Goal: Task Accomplishment & Management: Use online tool/utility

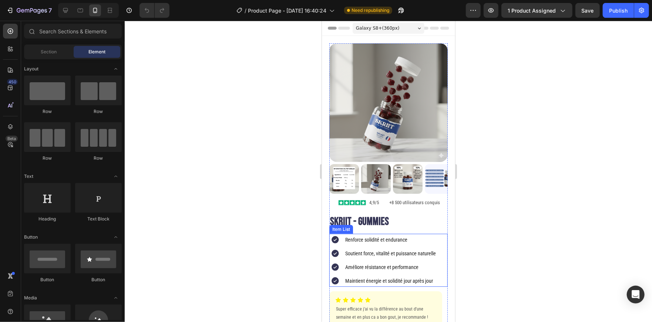
click at [367, 235] on p "Renforce solidité et endurance" at bounding box center [390, 239] width 91 height 9
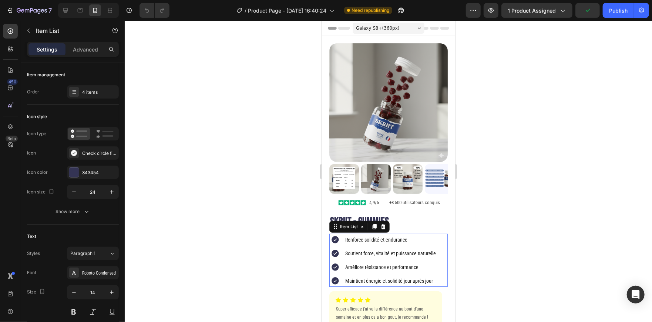
click at [367, 235] on p "Renforce solidité et endurance" at bounding box center [390, 239] width 91 height 9
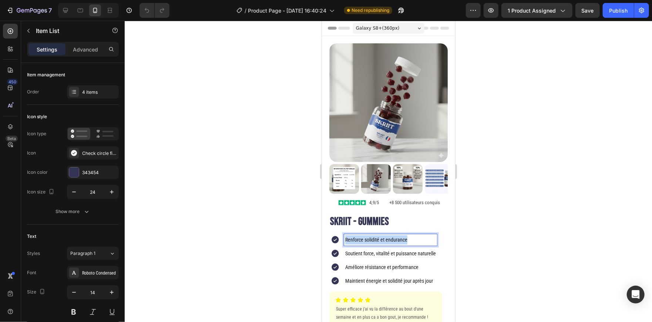
drag, startPoint x: 408, startPoint y: 231, endPoint x: 342, endPoint y: 230, distance: 66.3
click at [342, 233] on div "Renforce solidité et endurance" at bounding box center [383, 239] width 108 height 12
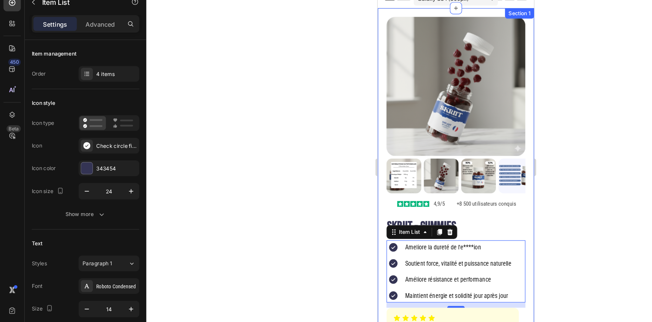
click at [516, 180] on div at bounding box center [389, 171] width 528 height 301
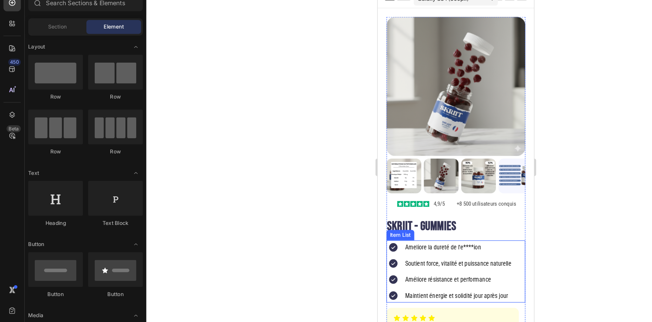
click at [421, 208] on p "Ameliore la dureté de l'e****ion" at bounding box center [446, 209] width 91 height 9
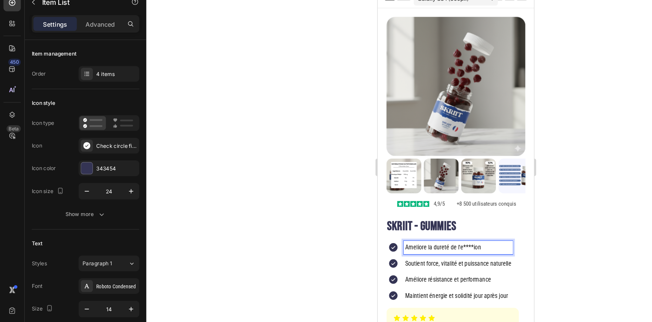
click at [453, 205] on p "Ameliore la dureté de l'e****ion" at bounding box center [446, 209] width 91 height 9
click at [490, 204] on div at bounding box center [389, 171] width 528 height 301
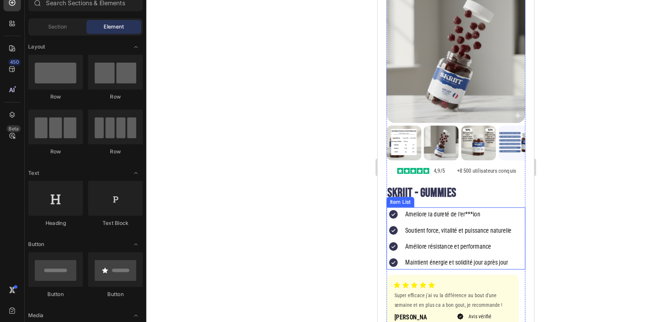
scroll to position [28, 0]
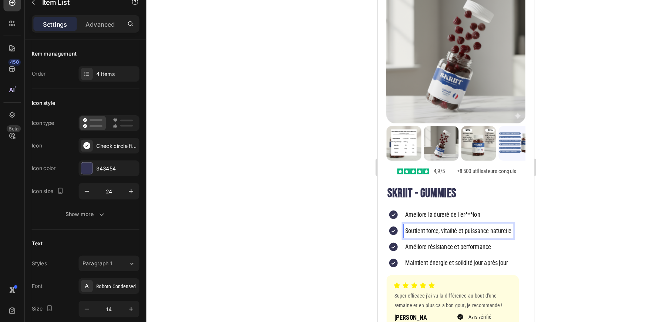
click at [418, 191] on p "Soutient force, vitalité et puissance naturelle" at bounding box center [446, 195] width 91 height 9
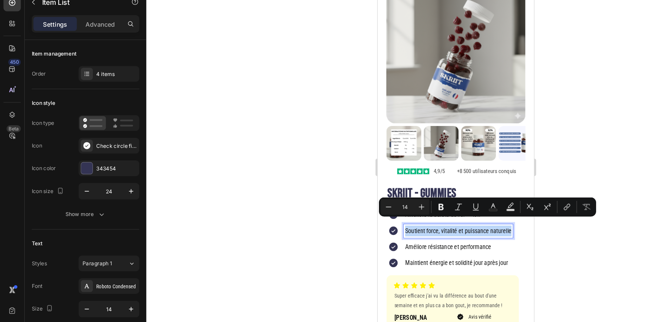
click at [426, 191] on p "Soutient force, vitalité et puissance naturelle" at bounding box center [446, 195] width 91 height 9
drag, startPoint x: 419, startPoint y: 190, endPoint x: 497, endPoint y: 186, distance: 78.2
click at [497, 186] on div "Ameliore la dureté de l'er***[PERSON_NAME] force, vitalité et puissance naturel…" at bounding box center [444, 202] width 118 height 53
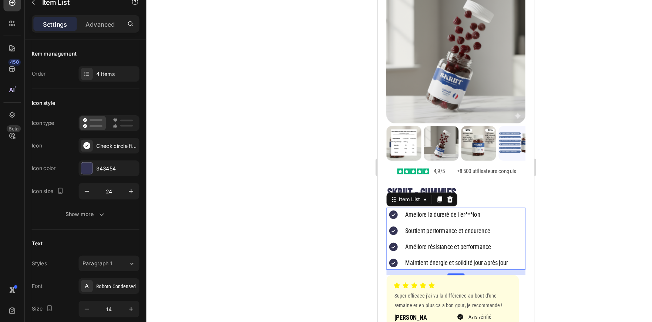
click at [478, 213] on div at bounding box center [389, 171] width 528 height 301
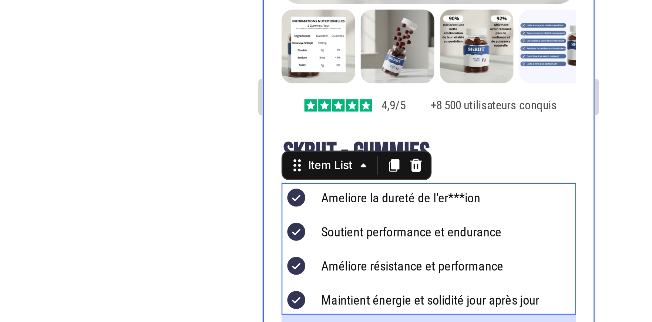
click at [288, 225] on div at bounding box center [389, 171] width 528 height 301
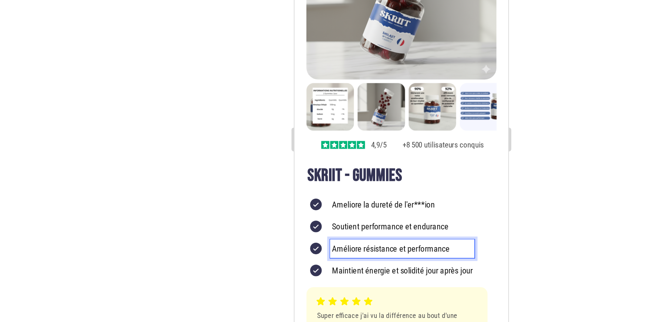
click at [337, 112] on p "Améliore résistance et performance" at bounding box center [361, 116] width 88 height 9
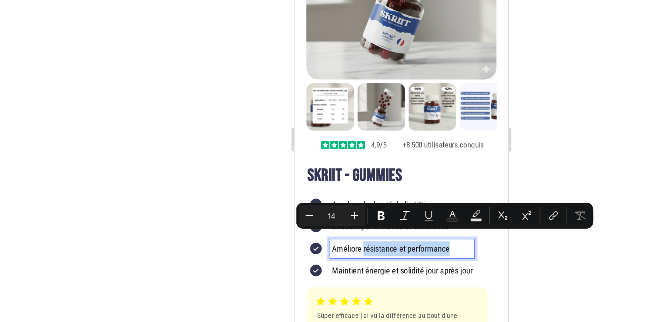
drag, startPoint x: 337, startPoint y: 112, endPoint x: 379, endPoint y: 109, distance: 42.3
click at [379, 112] on p "Améliore résistance et performance" at bounding box center [361, 116] width 88 height 9
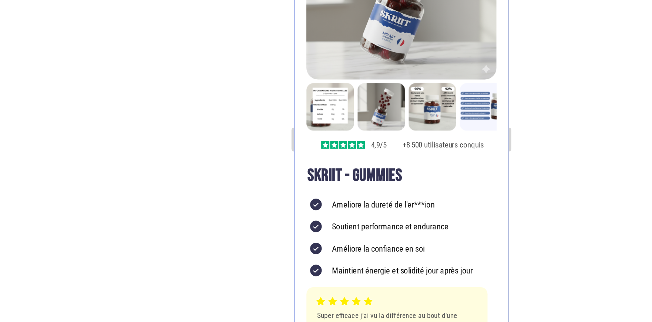
click at [274, 215] on div at bounding box center [389, 171] width 528 height 301
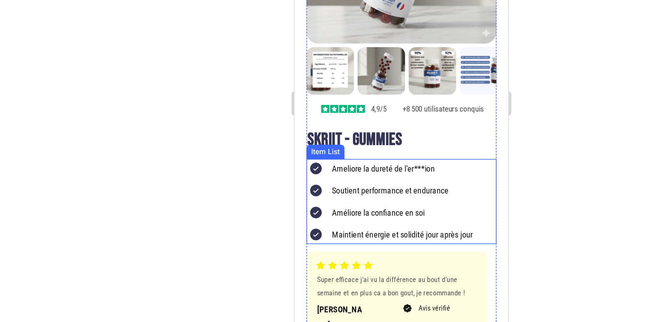
scroll to position [0, 0]
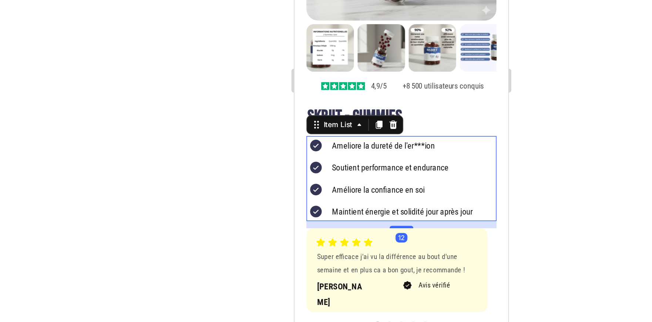
click at [344, 67] on p "Maintient énergie et solidité jour après jour" at bounding box center [361, 71] width 88 height 9
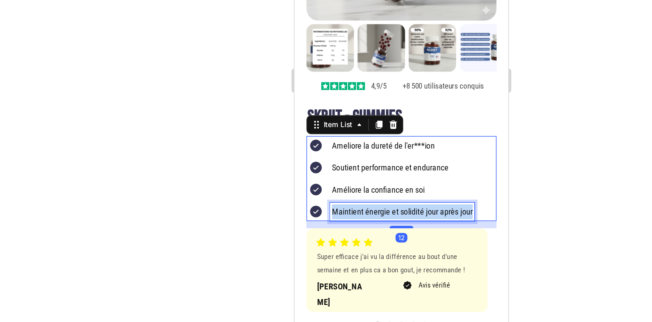
click at [344, 67] on p "Maintient énergie et solidité jour après jour" at bounding box center [361, 71] width 88 height 9
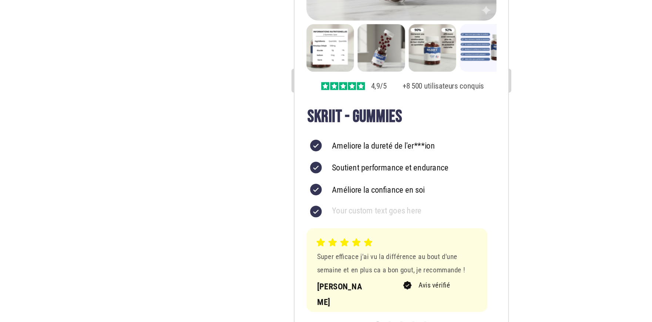
scroll to position [23, 0]
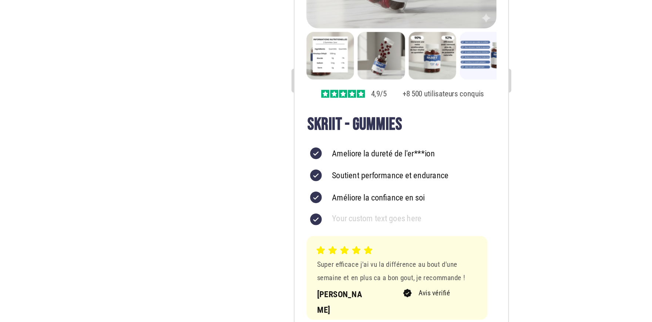
click at [330, 70] on div "Rich Text Editor. Editing area: main" at bounding box center [353, 75] width 75 height 11
click at [340, 71] on p "Permet d'etre prêt" at bounding box center [353, 75] width 73 height 9
click at [339, 71] on p "Permet d'etre prêt" at bounding box center [353, 75] width 73 height 9
click at [354, 71] on p "Permet d'être prêt" at bounding box center [353, 75] width 73 height 9
click at [471, 242] on div at bounding box center [389, 171] width 528 height 301
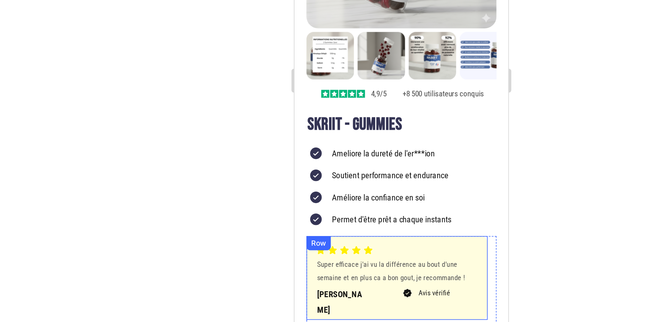
scroll to position [0, 0]
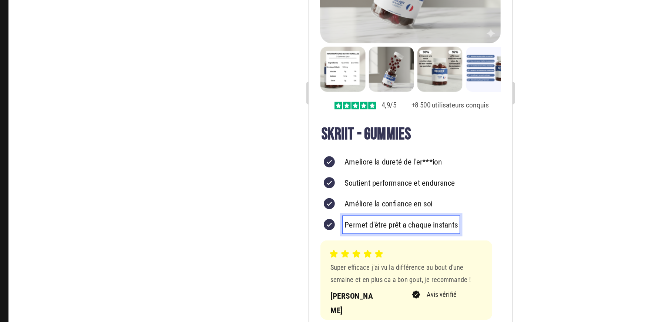
click at [406, 96] on p "Permet d'être prêt a chaque instants" at bounding box center [369, 100] width 74 height 9
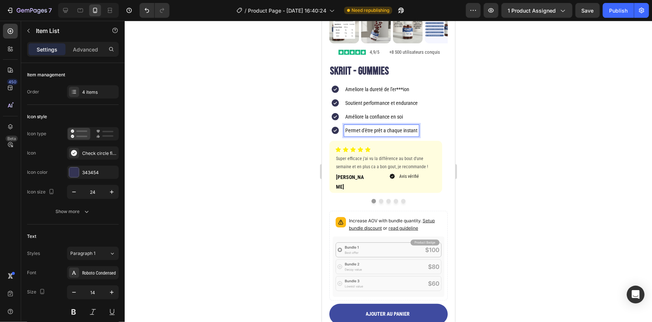
scroll to position [152, 0]
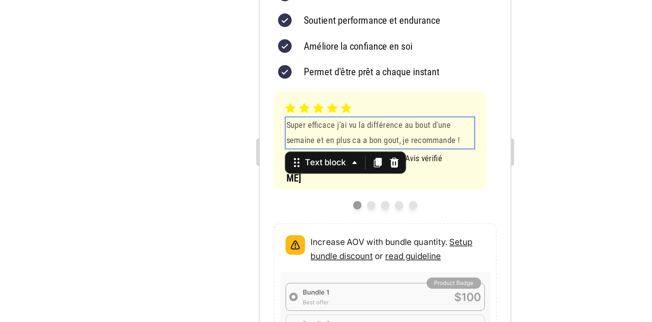
click at [300, 1] on p "Super efficace j'ai vu la différence au bout d'une semaine et en plus ca a bon …" at bounding box center [324, 9] width 100 height 16
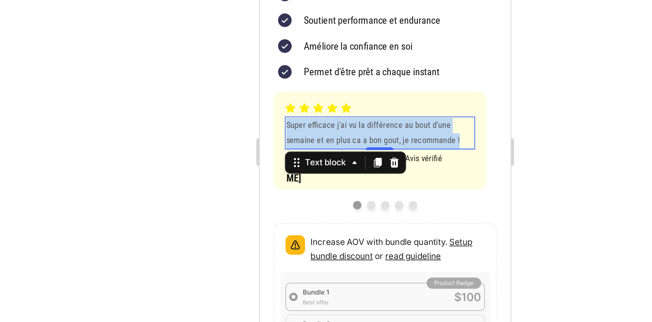
click at [300, 1] on p "Super efficace j'ai vu la différence au bout d'une semaine et en plus ca a bon …" at bounding box center [324, 9] width 100 height 16
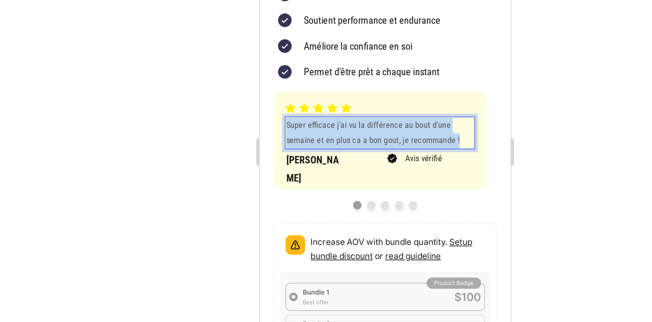
click at [300, 1] on p "Super efficace j'ai vu la différence au bout d'une semaine et en plus ca a bon …" at bounding box center [324, 9] width 100 height 16
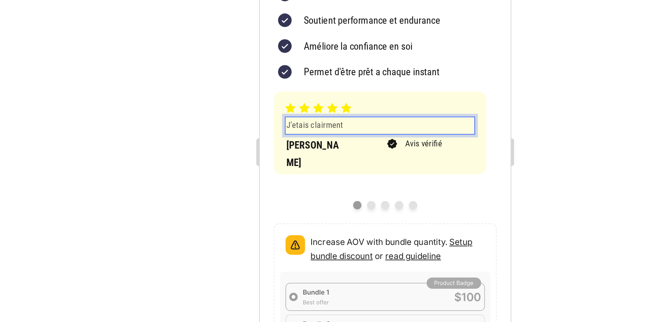
click at [306, 1] on p "J'etais clairment" at bounding box center [324, 5] width 100 height 8
drag, startPoint x: 314, startPoint y: 0, endPoint x: 291, endPoint y: 3, distance: 23.6
click at [291, 3] on p "Merci, je suis redevenu" at bounding box center [324, 5] width 100 height 8
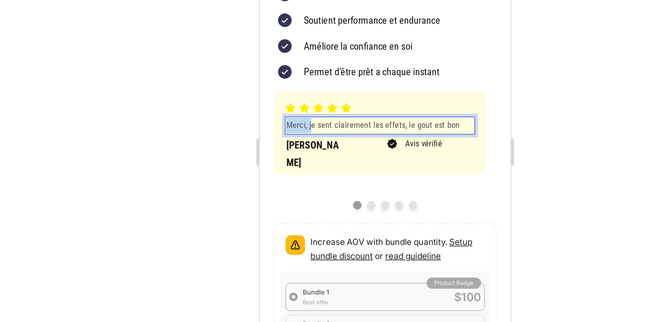
drag, startPoint x: 286, startPoint y: -1, endPoint x: 574, endPoint y: 29, distance: 289.5
click at [353, 1] on p "Je sent clairement les effets, le gout est bon" at bounding box center [324, 5] width 100 height 8
click at [353, 1] on p "Je sent clairement les effets, le gout est bon parfait" at bounding box center [324, 5] width 100 height 8
click at [352, 1] on p "Je sent clairement les effets, le gout est bon parfait" at bounding box center [324, 5] width 100 height 8
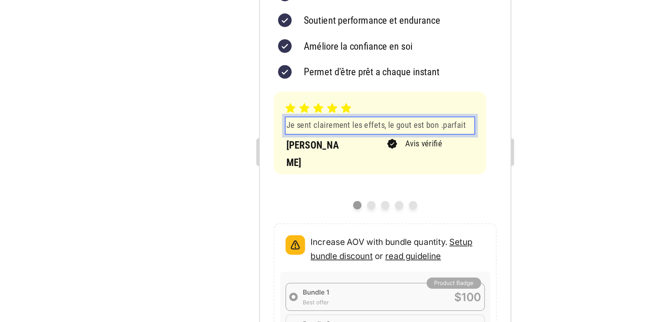
click at [323, 1] on p "Je sent clairement les effets, le gout est bon .parfait" at bounding box center [324, 5] width 100 height 8
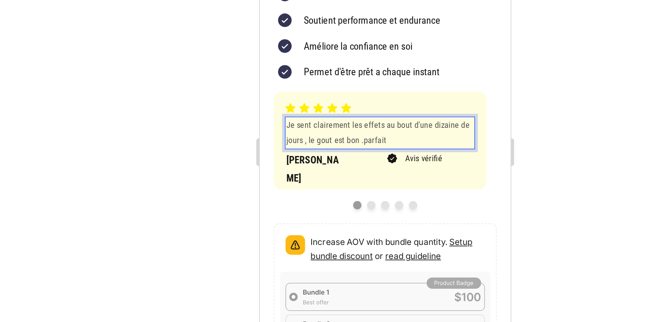
drag, startPoint x: 275, startPoint y: -1, endPoint x: 331, endPoint y: 6, distance: 55.6
click at [331, 6] on p "Je sent clairement les effets au bout d'une dizaine de jours , le gout est bon …" at bounding box center [324, 9] width 100 height 16
drag, startPoint x: 353, startPoint y: -1, endPoint x: 314, endPoint y: -2, distance: 38.5
click at [314, 1] on p "Ca fait 1 semaine et je commence a ressentir les effet c'est ouf" at bounding box center [324, 9] width 100 height 16
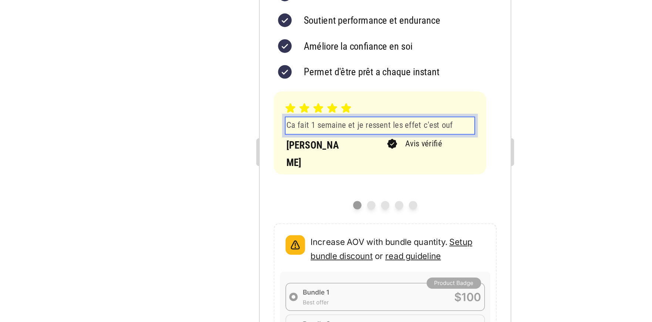
click at [472, 158] on div at bounding box center [389, 171] width 528 height 301
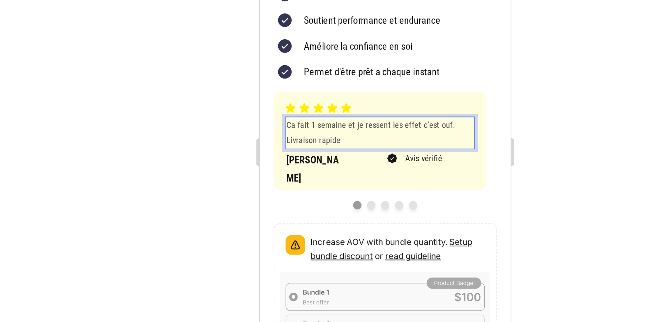
click at [358, 1] on p "Ca fait 1 semaine et je ressent les effet c'est ouf. Livraison rapide" at bounding box center [324, 9] width 100 height 16
click at [360, 1] on p "Ca fait 1 semaine et je ressent les effet c'est ouf. Livraison rapide" at bounding box center [324, 9] width 100 height 16
click at [368, 1] on p "Ca fait 1 semaine et je ressent les effet c'est ouf.?J'etai Livraison rapide" at bounding box center [324, 9] width 100 height 16
drag, startPoint x: 338, startPoint y: 7, endPoint x: 298, endPoint y: 8, distance: 40.0
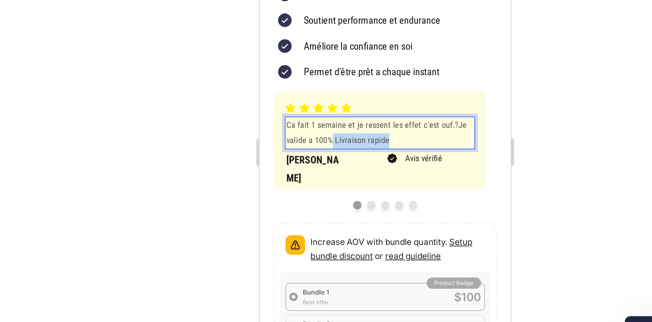
click at [298, 8] on p "Ca fait 1 semaine et je ressent les effet c'est ouf.?Je valide a 100% Livraison…" at bounding box center [324, 9] width 100 height 16
click at [360, 1] on p "Ca fait 1 semaine et je ressent les effet c'est ouf.?Je valide a 100% !" at bounding box center [324, 9] width 100 height 16
click at [463, 149] on div at bounding box center [389, 171] width 528 height 301
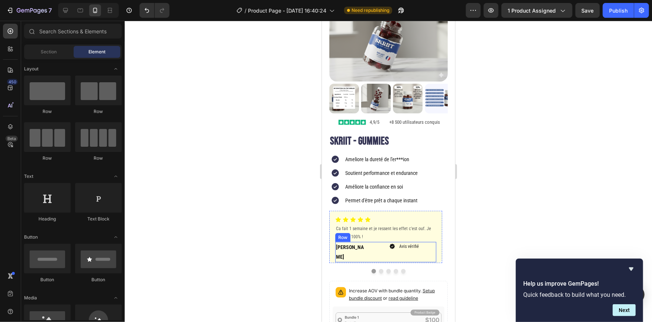
scroll to position [80, 0]
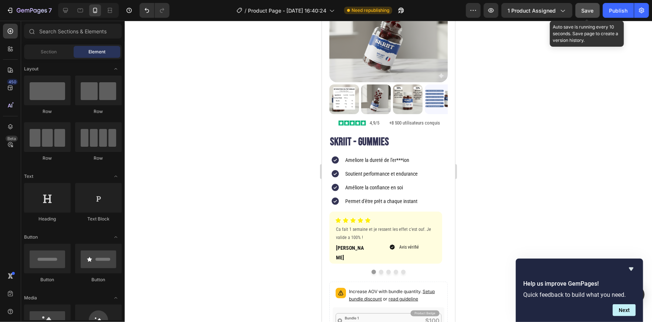
click at [594, 9] on span "Save" at bounding box center [588, 10] width 12 height 6
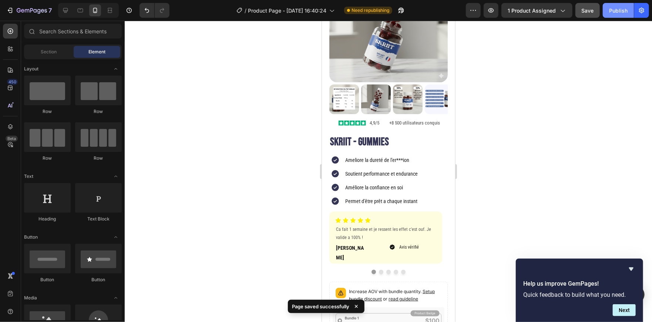
click at [622, 10] on div "Publish" at bounding box center [618, 11] width 19 height 8
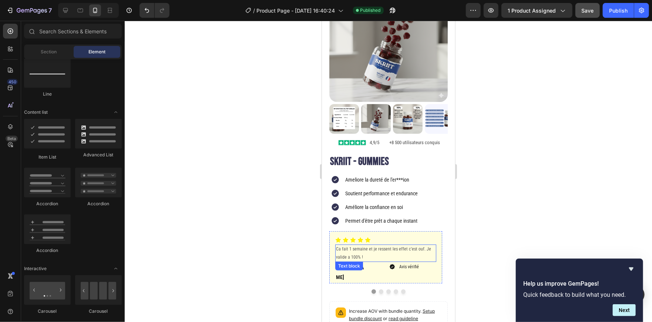
scroll to position [92, 0]
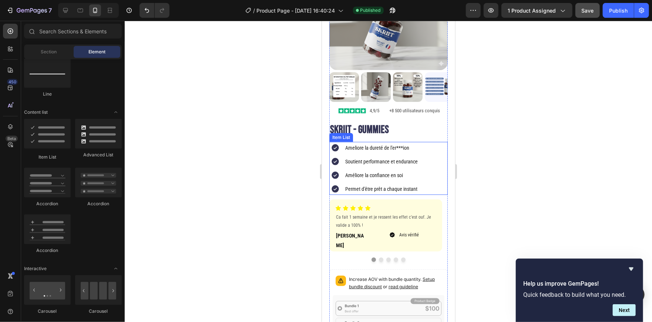
click at [433, 177] on div "Ameliore la dureté de l'er***[PERSON_NAME] performance et endurance Améliore la…" at bounding box center [388, 167] width 118 height 53
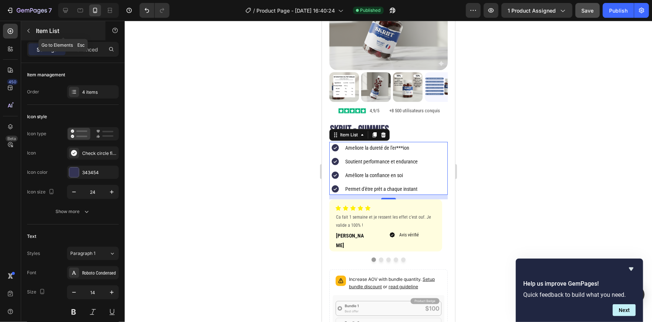
click at [30, 28] on icon "button" at bounding box center [29, 31] width 6 height 6
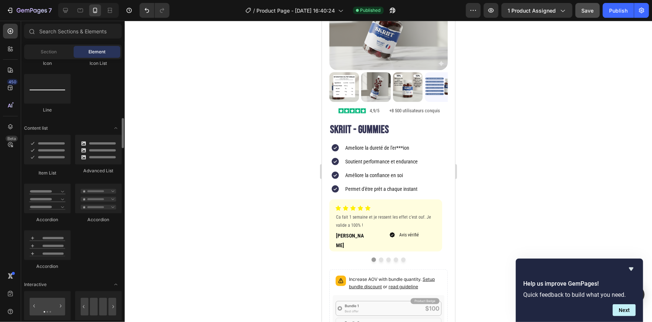
scroll to position [522, 0]
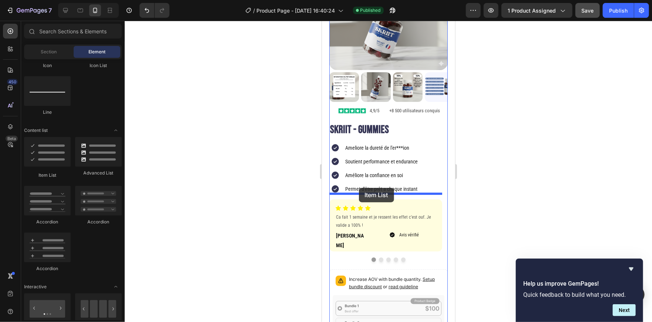
drag, startPoint x: 369, startPoint y: 181, endPoint x: 359, endPoint y: 187, distance: 12.3
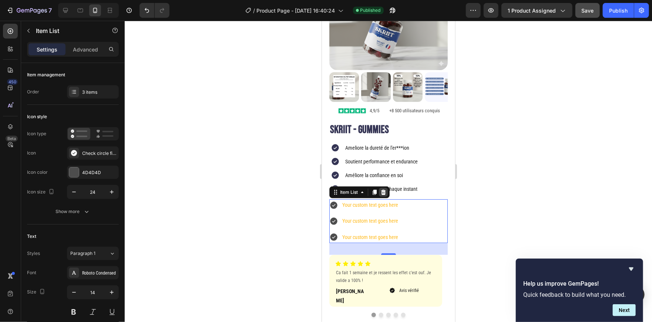
click at [383, 189] on icon at bounding box center [383, 191] width 5 height 5
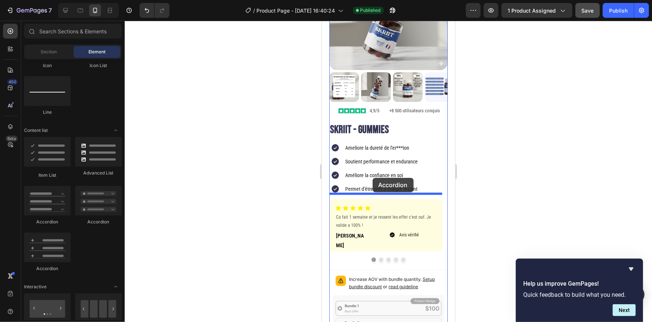
drag, startPoint x: 411, startPoint y: 227, endPoint x: 372, endPoint y: 177, distance: 62.9
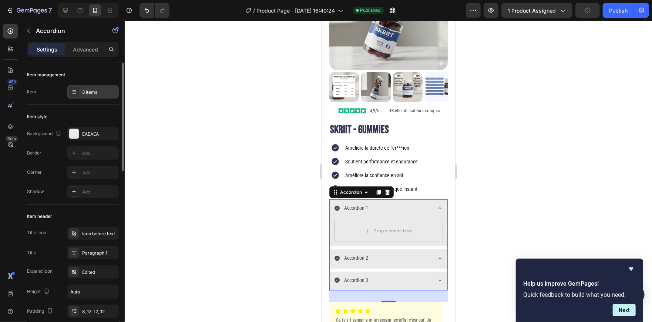
click at [88, 87] on div "3 items" at bounding box center [93, 91] width 52 height 13
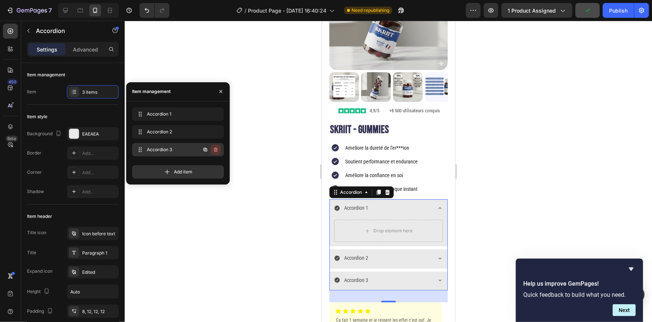
click at [218, 148] on icon "button" at bounding box center [216, 150] width 6 height 6
click at [215, 146] on div "Delete" at bounding box center [211, 149] width 14 height 7
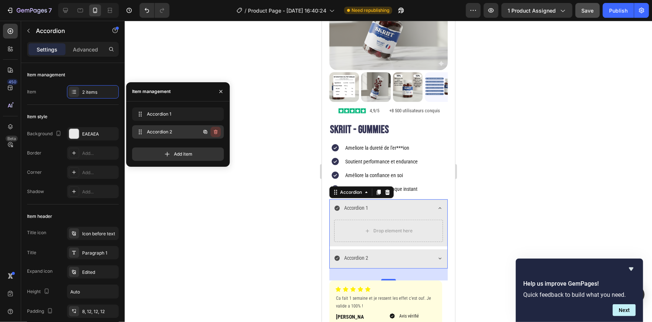
click at [217, 132] on icon "button" at bounding box center [216, 132] width 6 height 6
click at [214, 130] on div "Delete" at bounding box center [211, 131] width 14 height 7
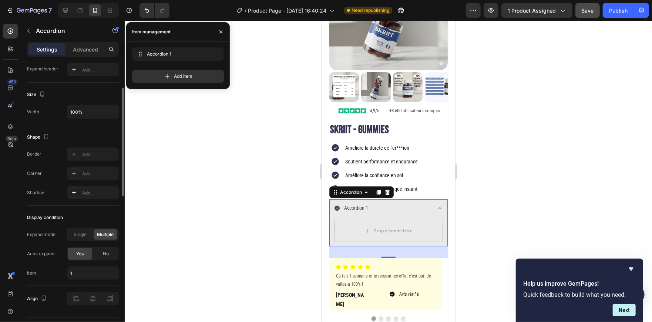
scroll to position [443, 0]
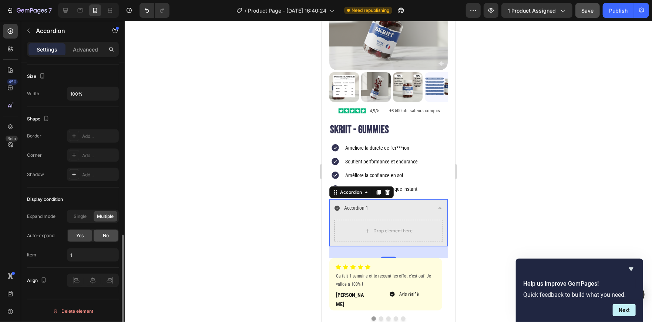
click at [103, 231] on div "No" at bounding box center [106, 236] width 24 height 12
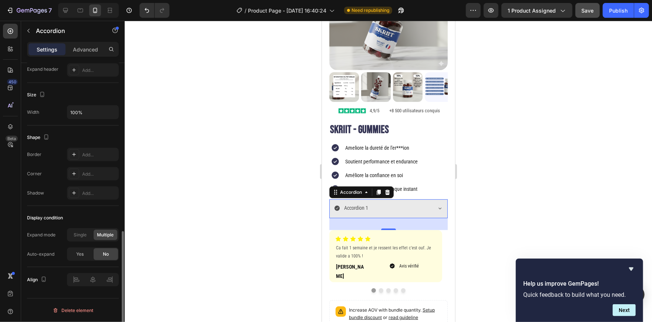
scroll to position [424, 0]
click at [103, 232] on span "Multiple" at bounding box center [105, 235] width 17 height 7
click at [182, 213] on div at bounding box center [389, 171] width 528 height 301
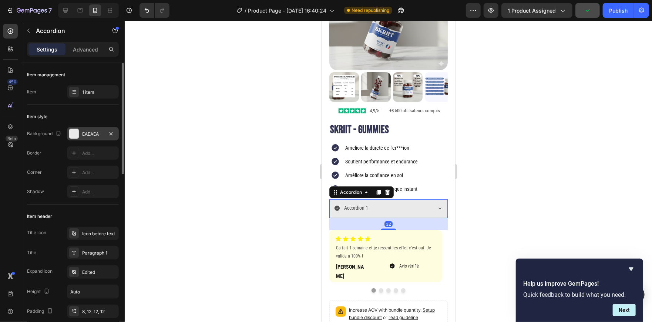
click at [78, 133] on div at bounding box center [74, 134] width 10 height 10
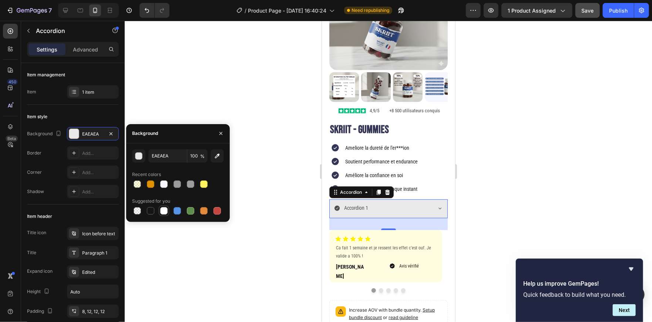
click at [161, 208] on div at bounding box center [163, 210] width 7 height 7
type input "FFFFFF"
click at [351, 203] on p "Accordion 1" at bounding box center [356, 207] width 24 height 9
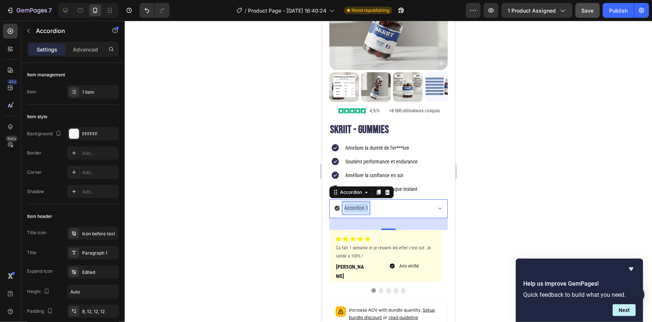
click at [351, 203] on p "Accordion 1" at bounding box center [356, 207] width 24 height 9
click at [288, 191] on div at bounding box center [389, 171] width 528 height 301
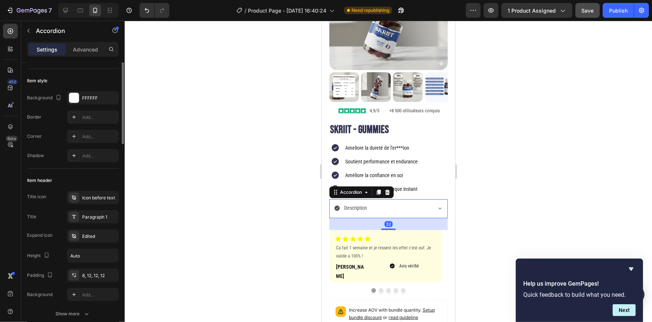
scroll to position [0, 0]
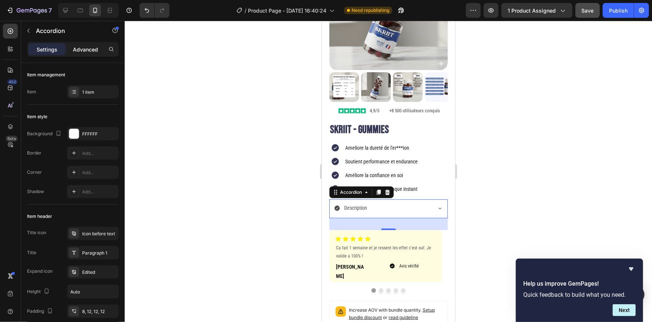
click at [80, 51] on p "Advanced" at bounding box center [85, 50] width 25 height 8
type input "100%"
type input "100"
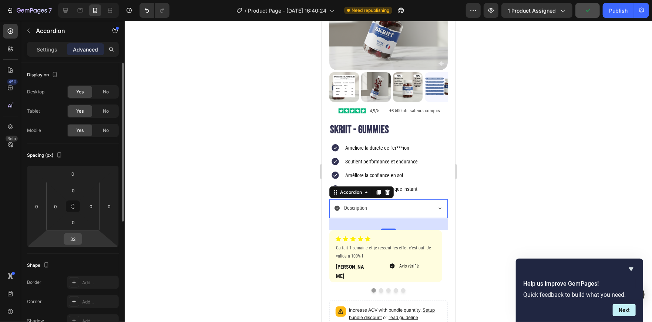
click at [74, 237] on input "32" at bounding box center [73, 238] width 15 height 11
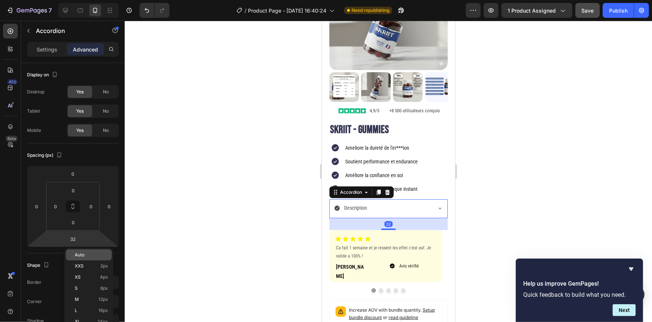
click at [94, 254] on p "Auto" at bounding box center [91, 254] width 33 height 5
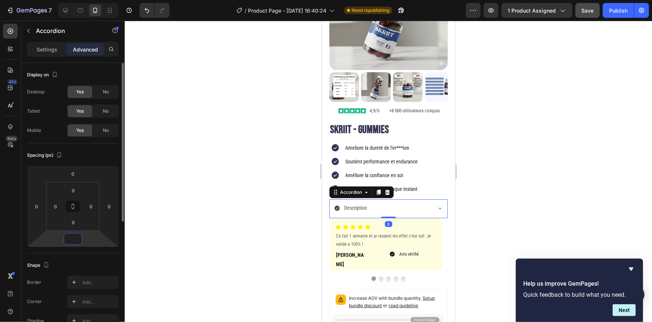
click at [83, 0] on html "7 Version history / Product Page - [DATE] 16:40:24 Need republishing Preview 1 …" at bounding box center [326, 0] width 652 height 0
click at [73, 238] on input "number" at bounding box center [73, 238] width 15 height 11
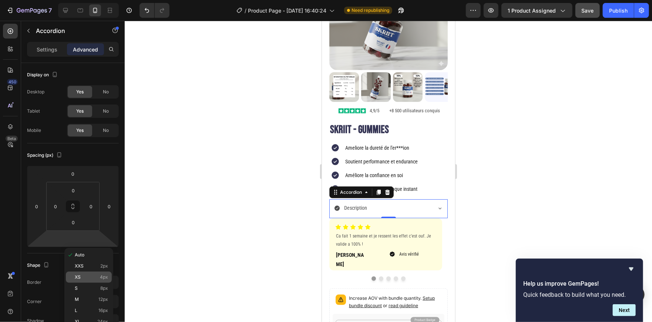
click at [90, 279] on p "XS 4px" at bounding box center [91, 276] width 33 height 5
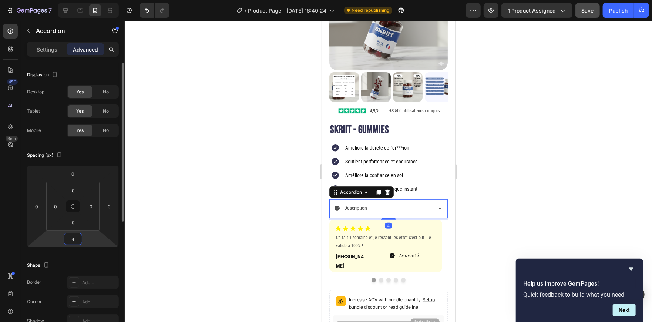
click at [76, 238] on input "4" at bounding box center [73, 238] width 15 height 11
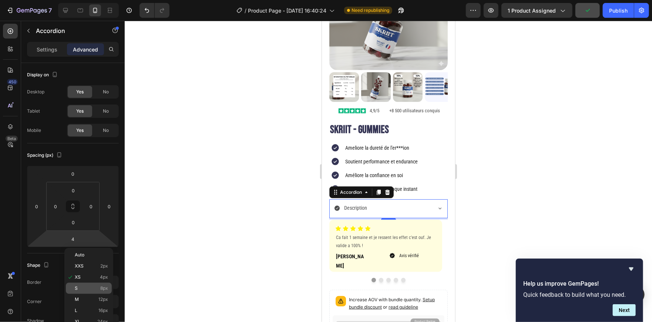
click at [107, 284] on div "S 8px" at bounding box center [89, 287] width 46 height 11
type input "8"
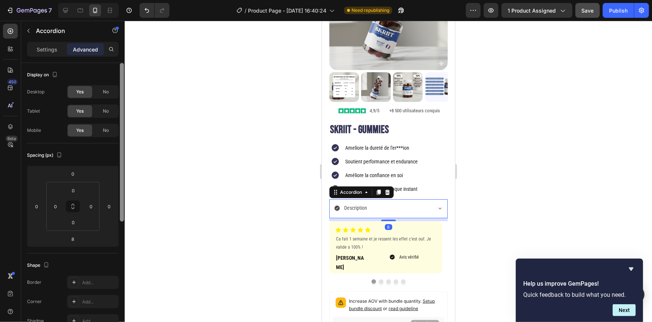
scroll to position [214, 0]
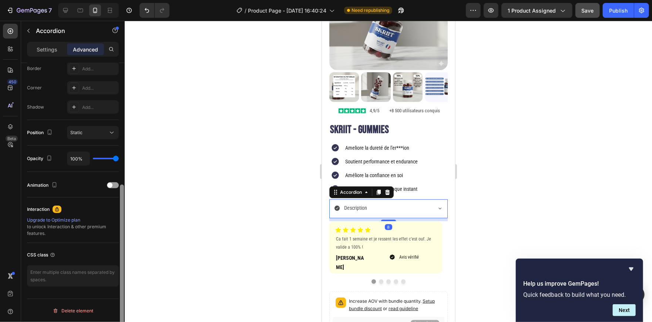
click at [120, 251] on div at bounding box center [122, 203] width 6 height 280
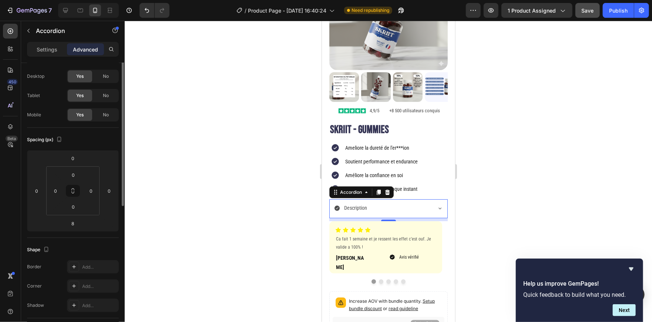
scroll to position [0, 0]
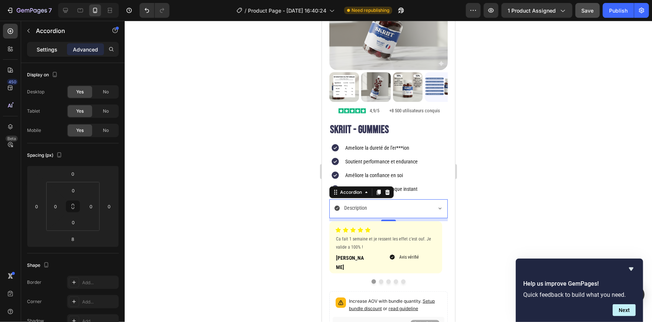
click at [53, 50] on p "Settings" at bounding box center [47, 50] width 21 height 8
type input "8"
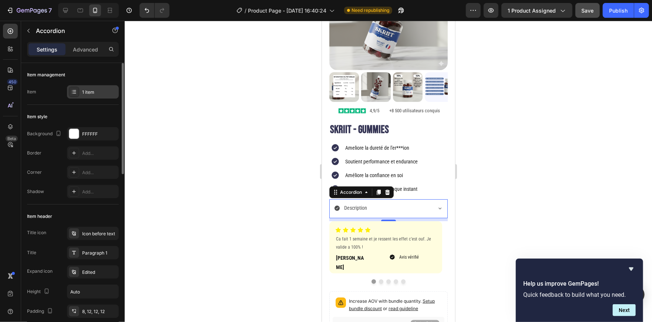
click at [78, 93] on div at bounding box center [74, 92] width 10 height 10
drag, startPoint x: 73, startPoint y: 229, endPoint x: 52, endPoint y: 222, distance: 21.5
click at [52, 222] on div "Item header Title icon Icon before text Title Paragraph 1 Expand icon Edited He…" at bounding box center [73, 283] width 92 height 158
click at [75, 231] on icon at bounding box center [74, 233] width 6 height 6
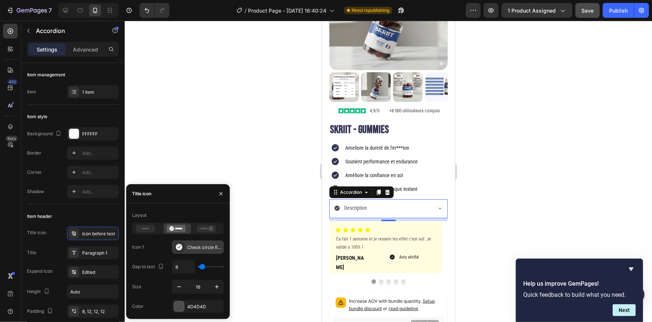
click at [182, 244] on icon at bounding box center [178, 246] width 7 height 7
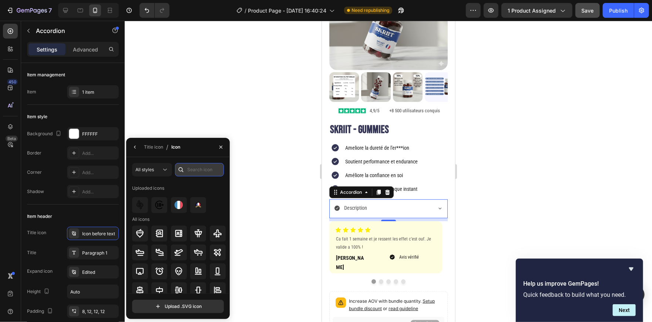
click at [189, 165] on input "text" at bounding box center [199, 169] width 49 height 13
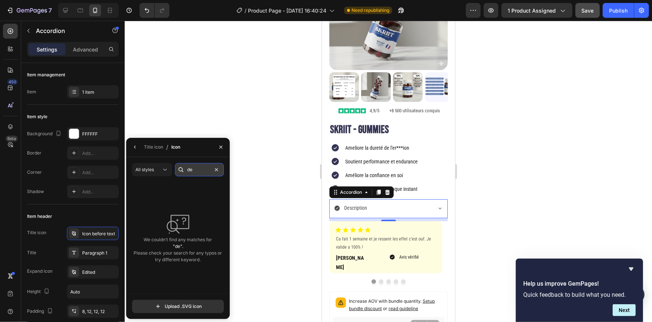
type input "d"
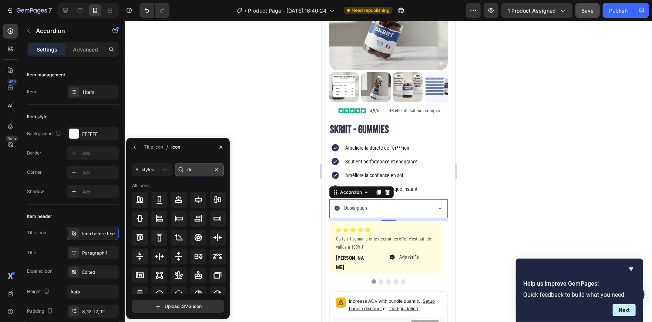
type input "d"
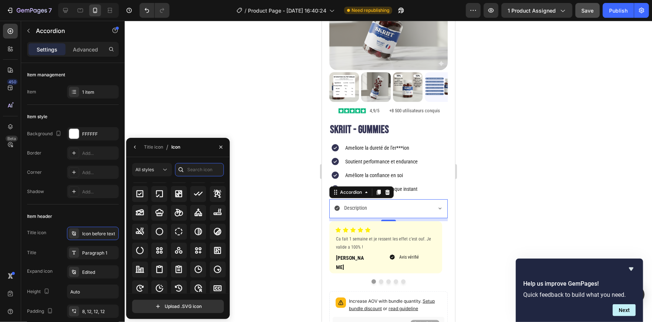
scroll to position [1179, 0]
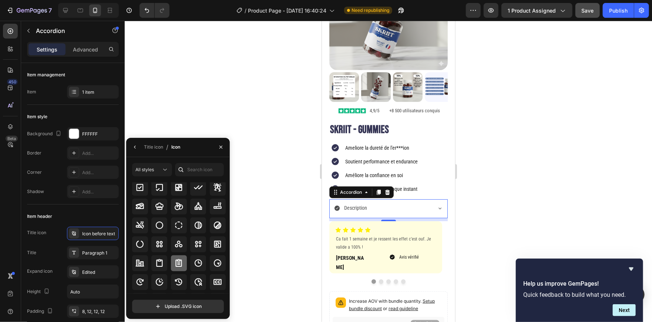
click at [173, 261] on div at bounding box center [179, 263] width 16 height 16
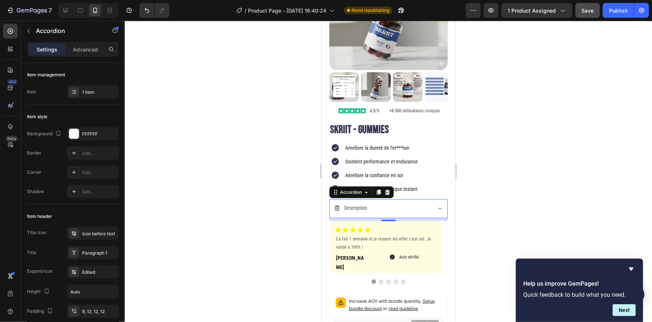
click at [510, 218] on div at bounding box center [389, 171] width 528 height 301
click at [403, 205] on div "Description" at bounding box center [382, 207] width 97 height 11
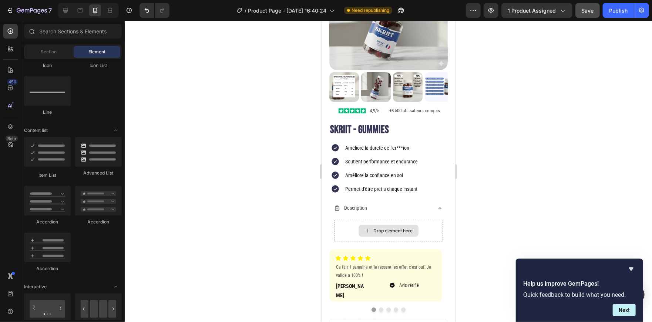
click at [378, 224] on div "Drop element here" at bounding box center [388, 230] width 60 height 12
click at [53, 53] on span "Section" at bounding box center [49, 51] width 16 height 7
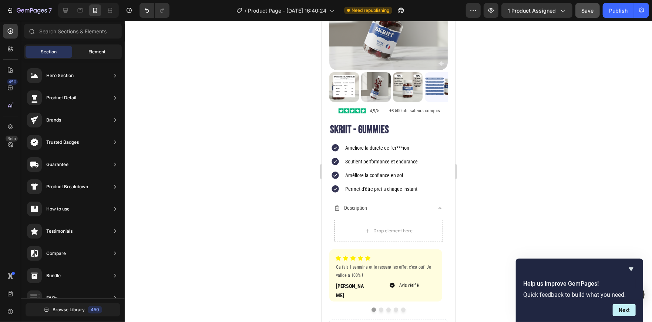
click at [87, 54] on div "Element" at bounding box center [97, 52] width 47 height 12
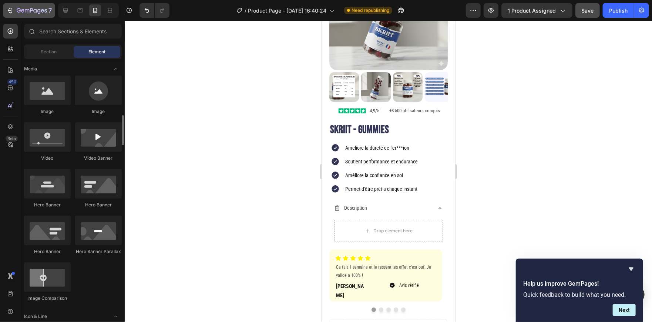
scroll to position [220, 0]
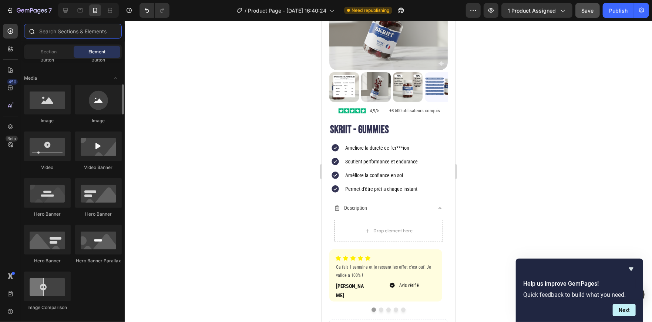
click at [47, 30] on input "text" at bounding box center [73, 31] width 98 height 15
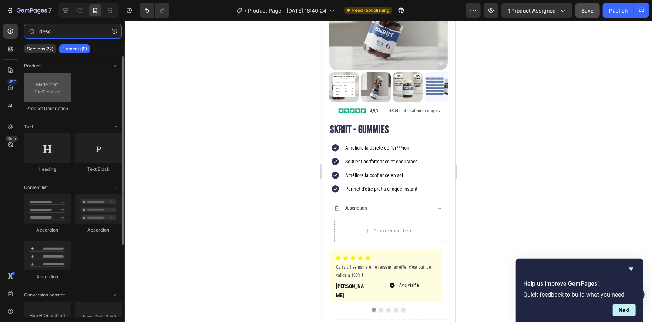
type input "desc"
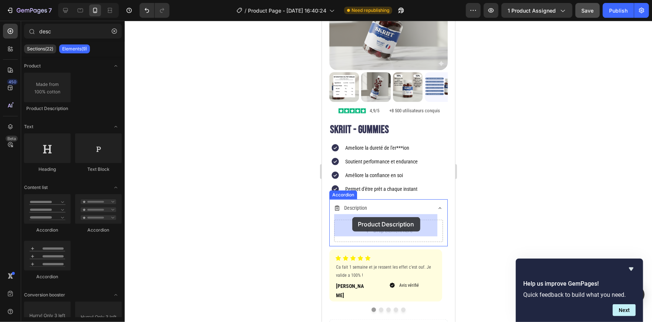
drag, startPoint x: 370, startPoint y: 104, endPoint x: 352, endPoint y: 217, distance: 113.9
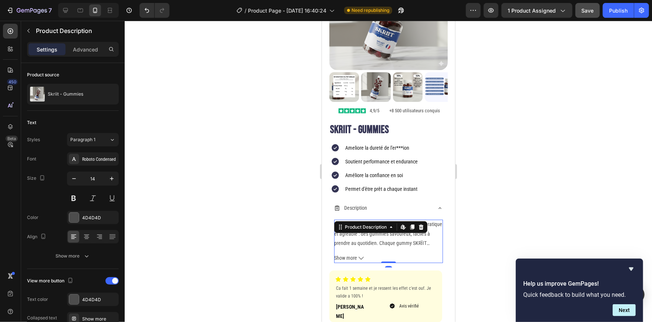
click at [267, 207] on div at bounding box center [389, 171] width 528 height 301
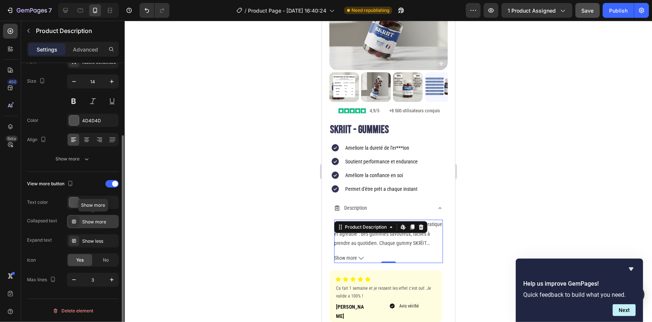
click at [101, 224] on div "Show more" at bounding box center [99, 221] width 35 height 7
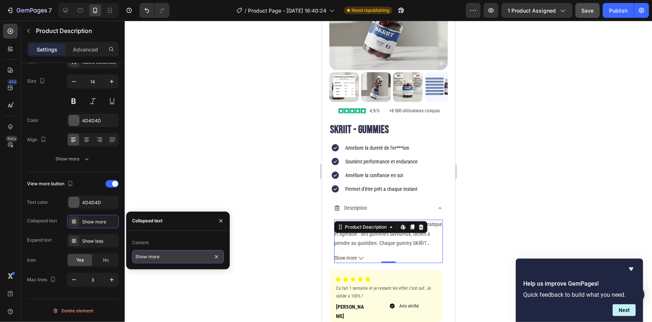
click at [167, 252] on input "Show more" at bounding box center [178, 256] width 92 height 13
type input "Voir tout"
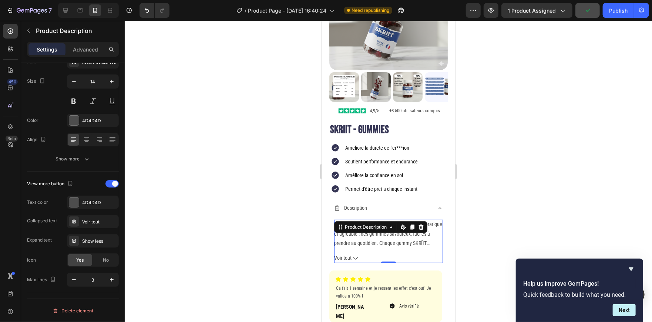
click at [220, 146] on div at bounding box center [389, 171] width 528 height 301
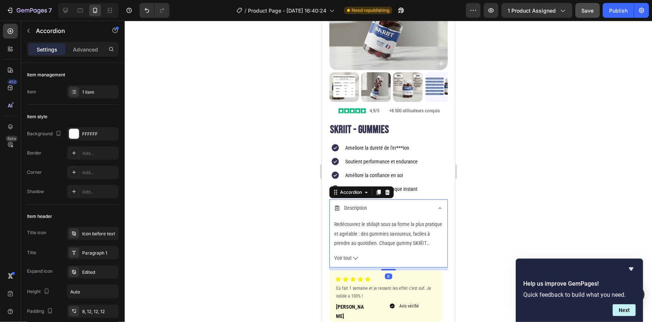
click at [437, 205] on icon at bounding box center [440, 208] width 6 height 6
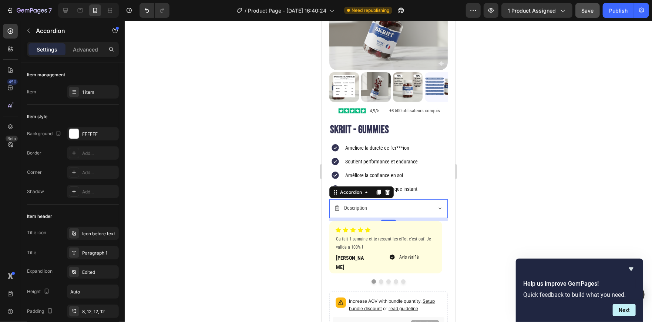
click at [502, 184] on div at bounding box center [389, 171] width 528 height 301
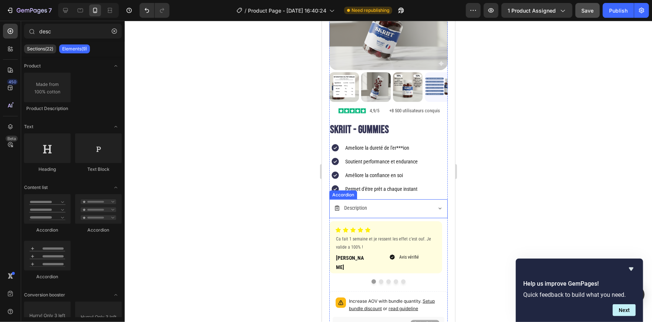
click at [430, 204] on div "Description" at bounding box center [388, 208] width 118 height 19
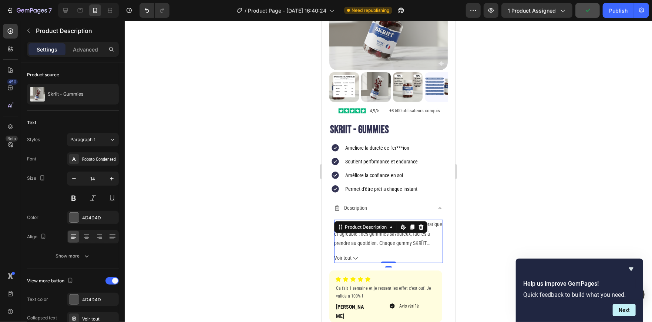
click at [356, 255] on icon at bounding box center [355, 257] width 5 height 5
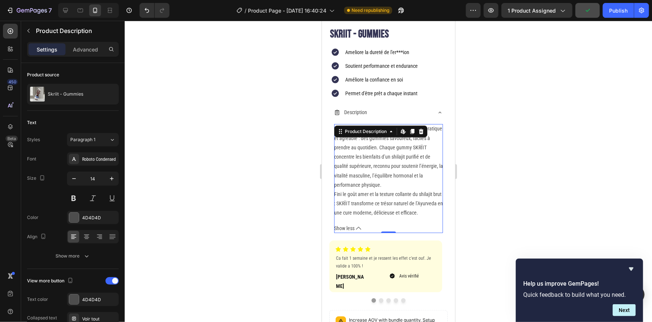
scroll to position [194, 0]
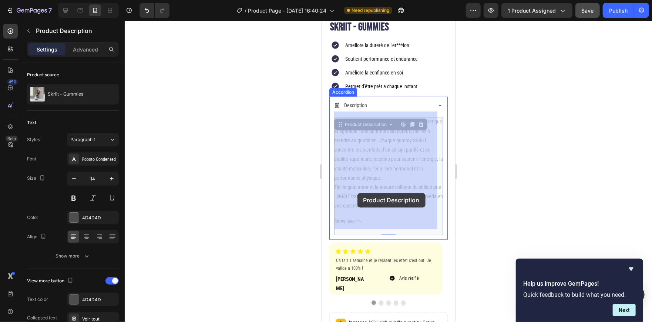
drag, startPoint x: 366, startPoint y: 211, endPoint x: 359, endPoint y: 197, distance: 15.4
